Goal: Transaction & Acquisition: Purchase product/service

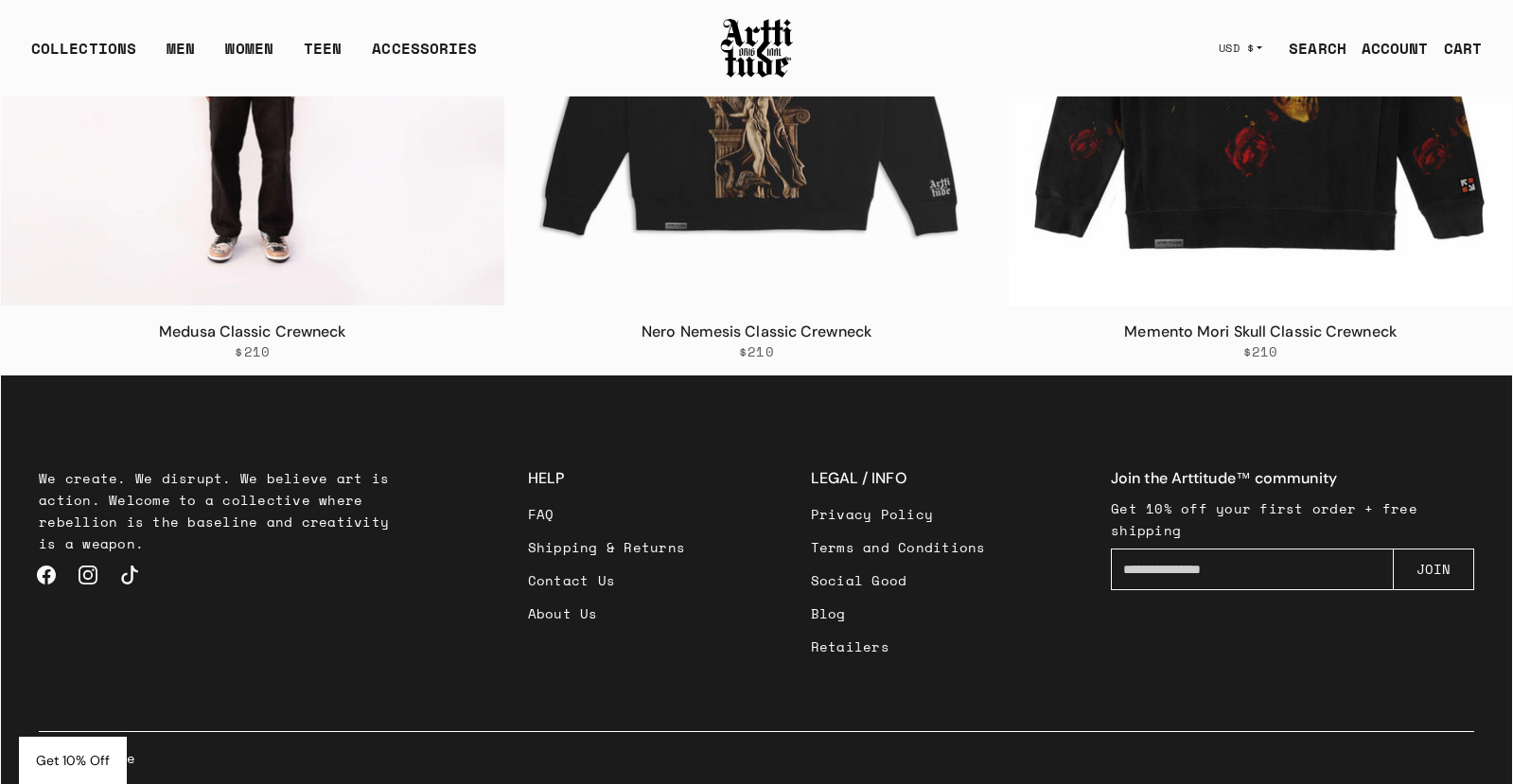
scroll to position [3938, 0]
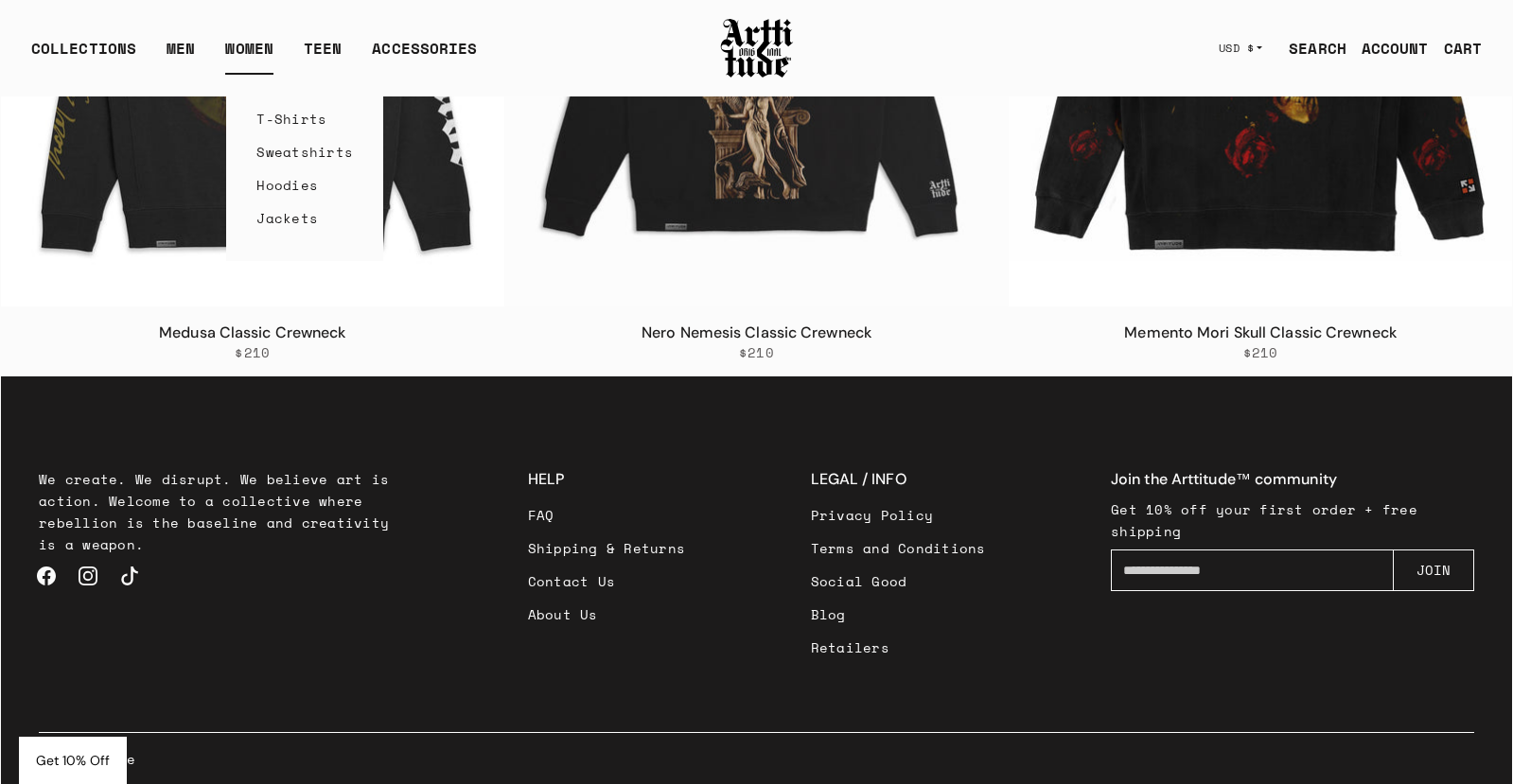
click at [294, 149] on link "Sweatshirts" at bounding box center [304, 152] width 97 height 33
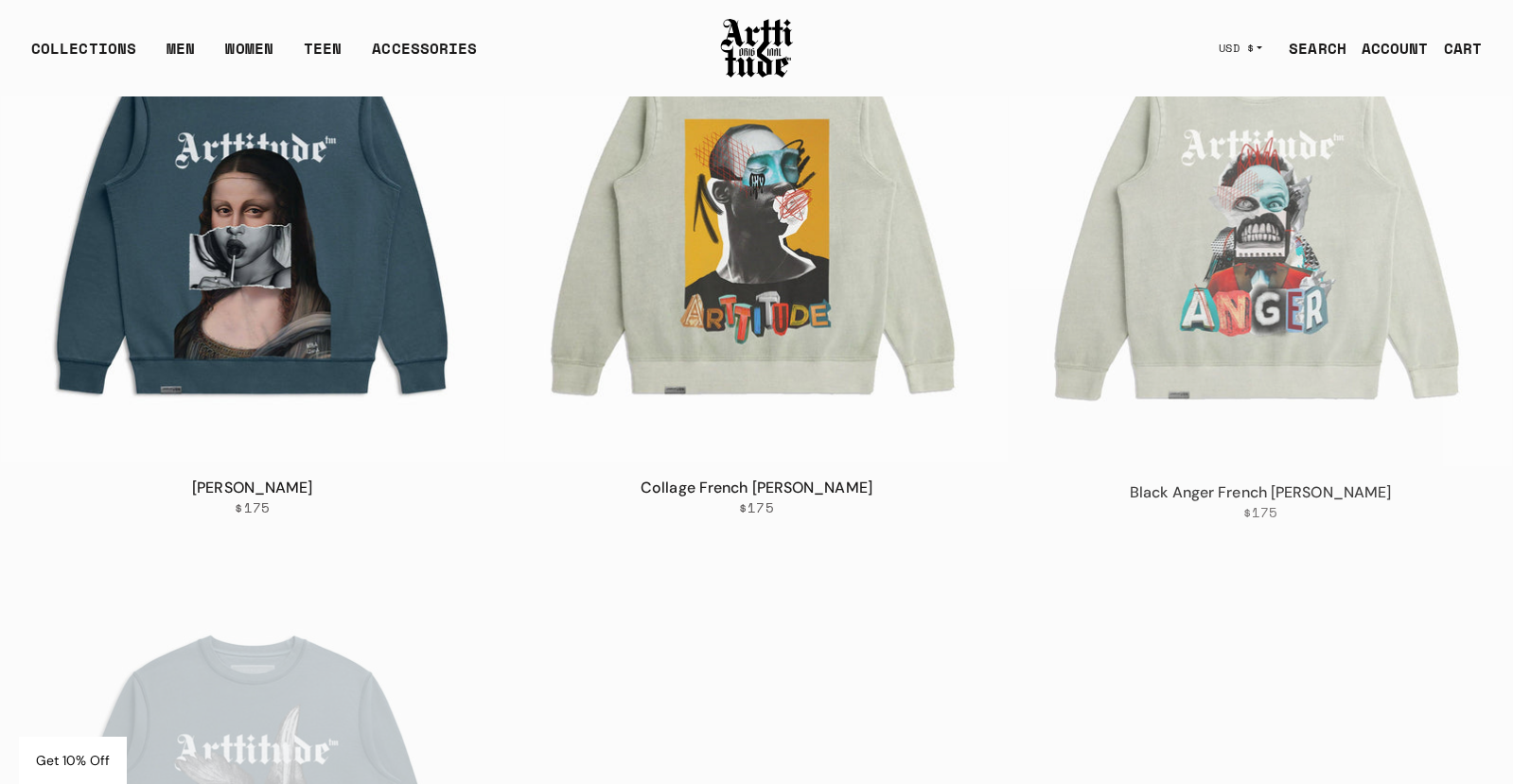
scroll to position [951, 0]
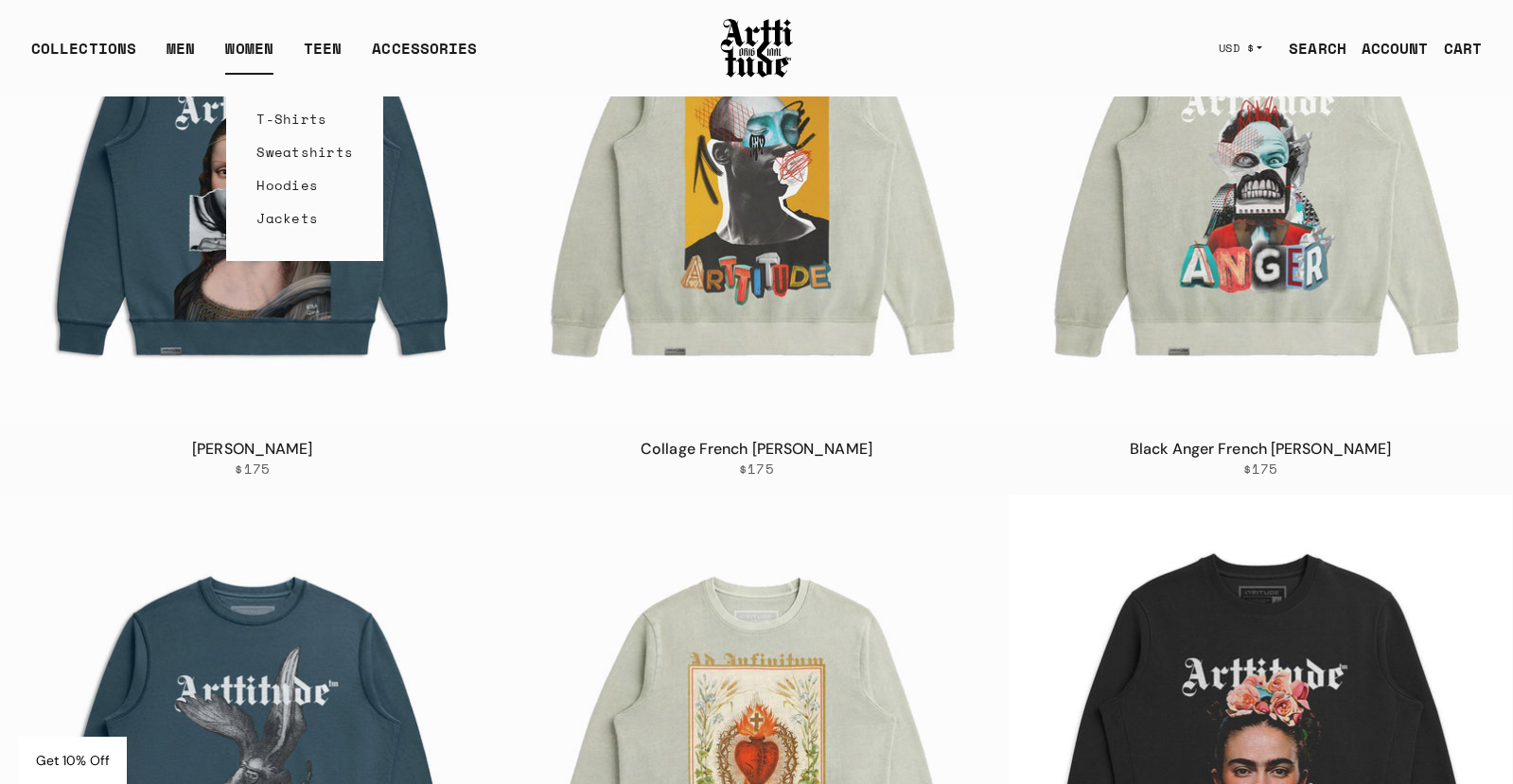
click at [288, 179] on link "Hoodies" at bounding box center [304, 184] width 97 height 33
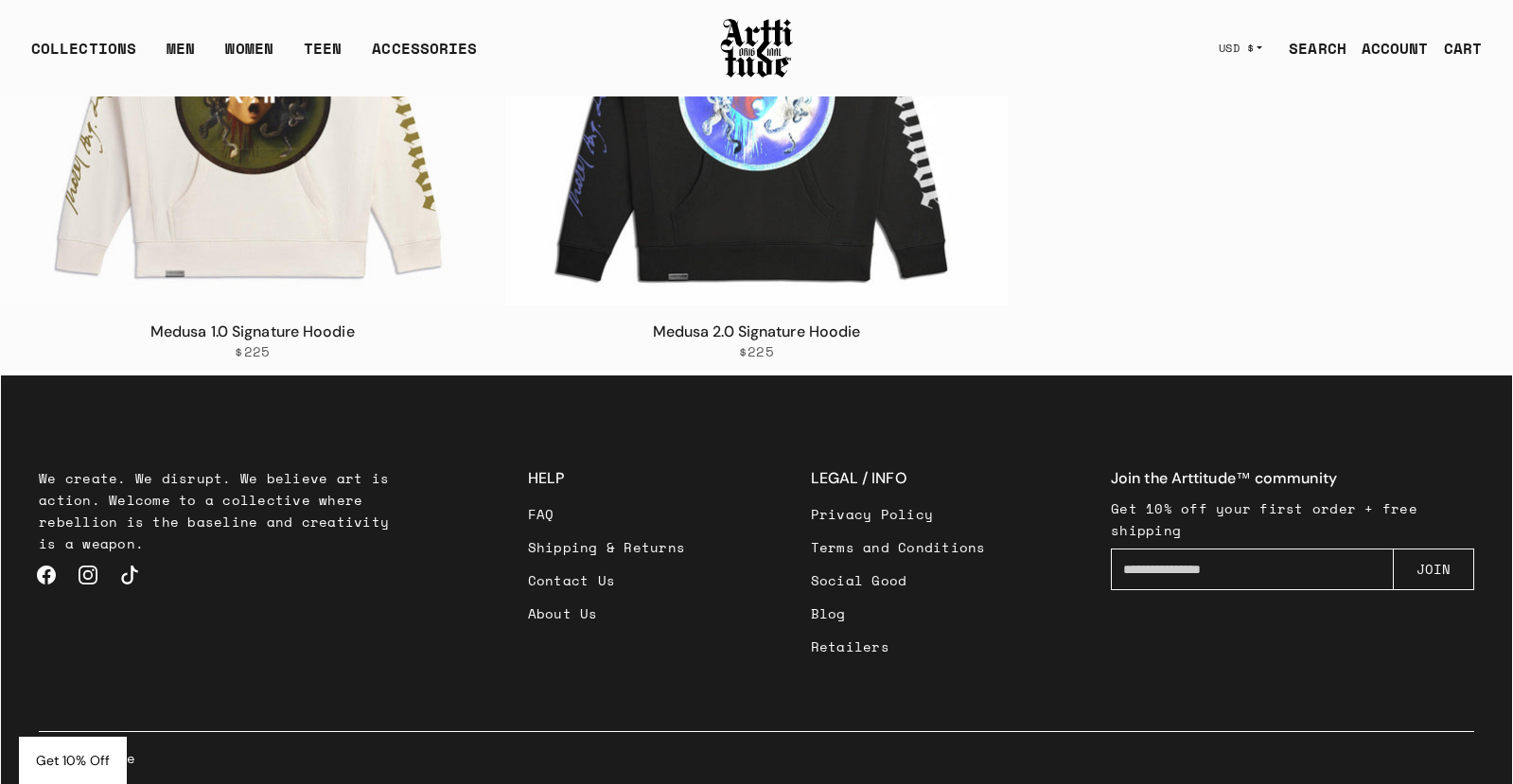
scroll to position [3938, 0]
